Goal: Ask a question

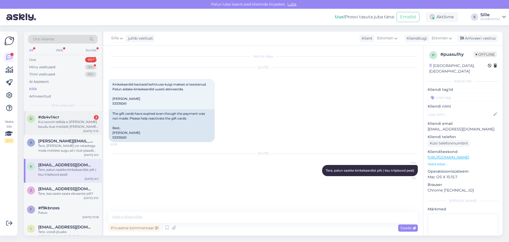
click at [59, 123] on div "Kui soovin tellida e-[PERSON_NAME] kaudu õue mööblit [PERSON_NAME], siis mis [P…" at bounding box center [68, 124] width 60 height 10
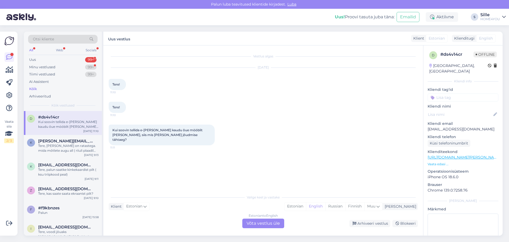
click at [256, 222] on div "Estonian to English Võta vestlus üle" at bounding box center [263, 223] width 42 height 10
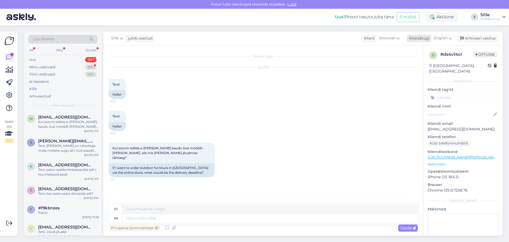
click at [447, 38] on span "English" at bounding box center [441, 38] width 14 height 6
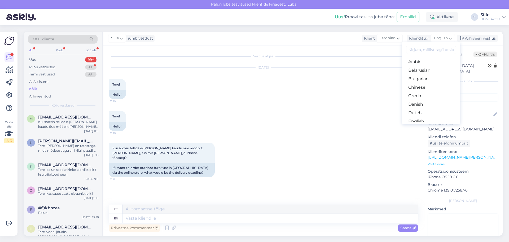
click at [414, 125] on link "Estonian" at bounding box center [431, 129] width 58 height 8
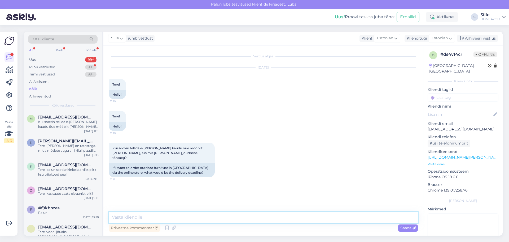
click at [175, 218] on textarea at bounding box center [263, 216] width 309 height 11
type textarea "Tere, [PERSON_NAME] [GEOGRAPHIC_DATA], siis [PERSON_NAME] etasumist 1-3 tööpäeva"
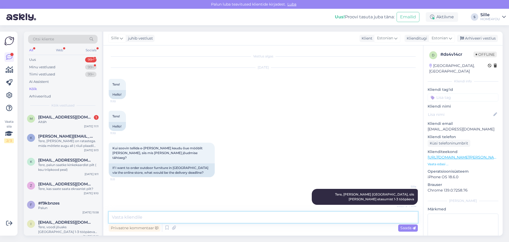
scroll to position [17, 0]
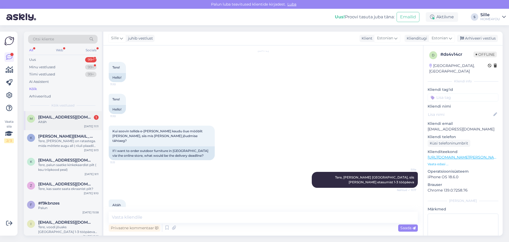
click at [62, 121] on div "Aitäh" at bounding box center [68, 121] width 60 height 5
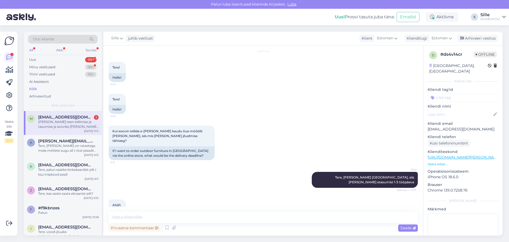
scroll to position [49, 0]
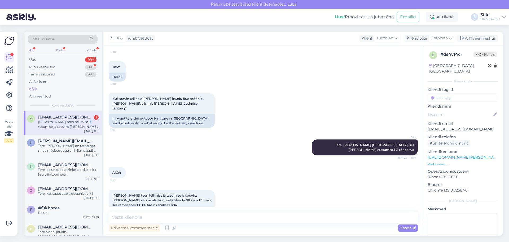
click at [84, 121] on div "[PERSON_NAME] teen tellimise ja tasumise ja sooviks [PERSON_NAME] sel nàdalal k…" at bounding box center [68, 124] width 60 height 10
click at [217, 218] on textarea at bounding box center [263, 216] width 309 height 11
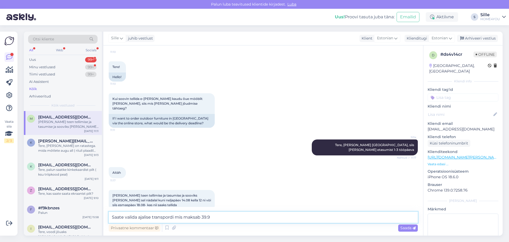
type textarea "Saate valida ajalise transpordi mis maksab 39.90"
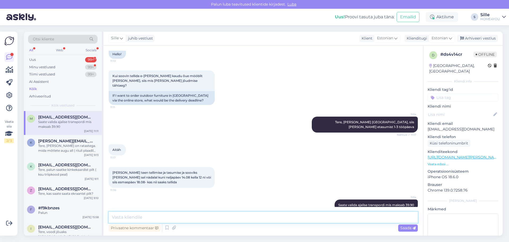
type textarea "s"
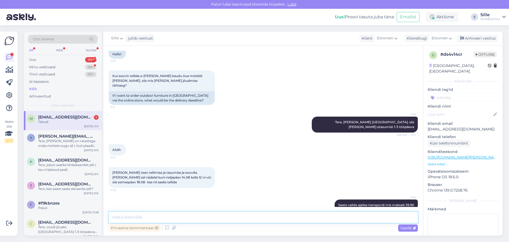
scroll to position [95, 0]
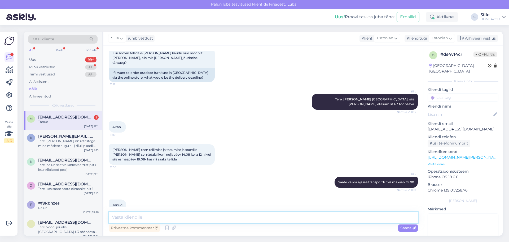
click at [175, 219] on textarea at bounding box center [263, 216] width 309 height 11
drag, startPoint x: 175, startPoint y: 219, endPoint x: 359, endPoint y: 69, distance: 237.3
click at [359, 70] on div "Kui soovin tellida e-[PERSON_NAME] kaudu õue mööblit [PERSON_NAME], siis mis [P…" at bounding box center [263, 65] width 309 height 46
click at [319, 68] on div "Kui soovin tellida e-[PERSON_NAME] kaudu õue mööblit [PERSON_NAME], siis mis [P…" at bounding box center [263, 65] width 309 height 46
click at [305, 67] on div "Kui soovin tellida e-[PERSON_NAME] kaudu õue mööblit [PERSON_NAME], siis mis [P…" at bounding box center [263, 65] width 309 height 46
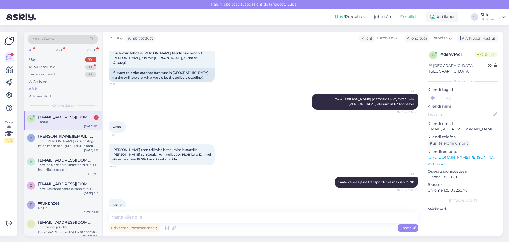
scroll to position [0, 0]
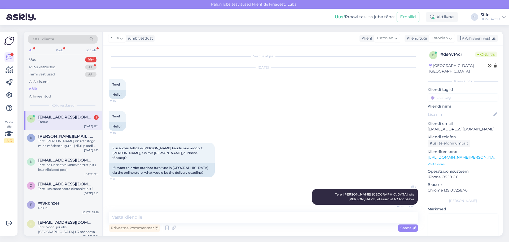
click at [278, 92] on div "[DATE] Tere! 11:10 Hello!" at bounding box center [263, 83] width 309 height 43
click at [290, 92] on div "[DATE] Tere! 11:10 Hello!" at bounding box center [263, 83] width 309 height 43
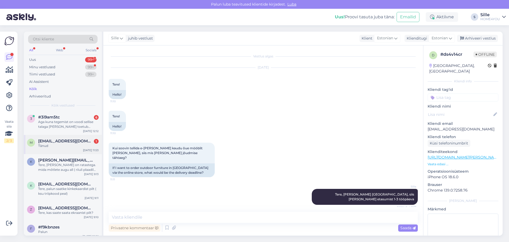
click at [85, 143] on div "Tänud" at bounding box center [68, 145] width 60 height 5
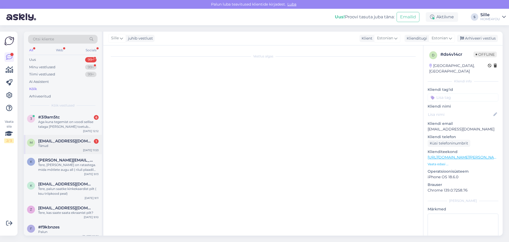
scroll to position [95, 0]
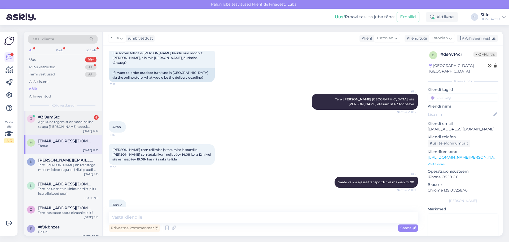
click at [84, 120] on div "Aga kuna tegemist on voodi sellise talaga [PERSON_NAME] toetub madrats, siis on…" at bounding box center [68, 124] width 60 height 10
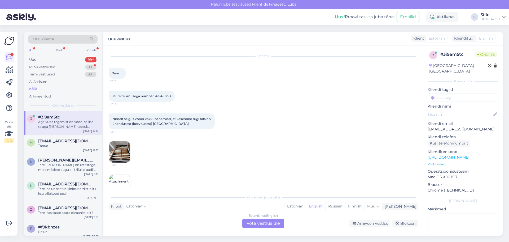
click at [258, 224] on div "Estonian to English Võta vestlus üle" at bounding box center [263, 223] width 42 height 10
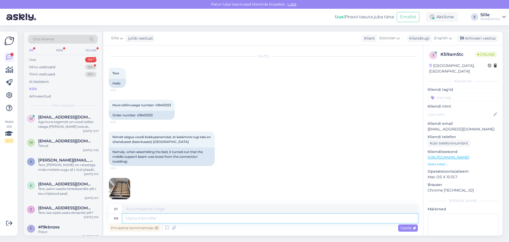
click at [222, 220] on textarea at bounding box center [269, 217] width 295 height 9
click at [450, 36] on icon at bounding box center [450, 38] width 3 height 6
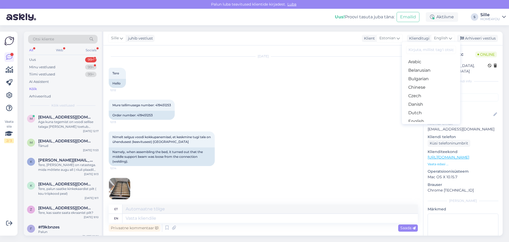
click at [423, 125] on link "Estonian" at bounding box center [431, 129] width 58 height 8
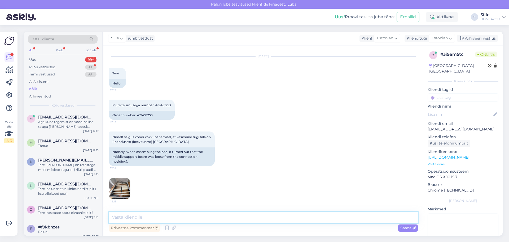
click at [118, 217] on textarea at bounding box center [263, 216] width 309 height 11
type textarea "Tere, palun saata info meilie [EMAIL_ADDRESS][DOMAIN_NAME]"
